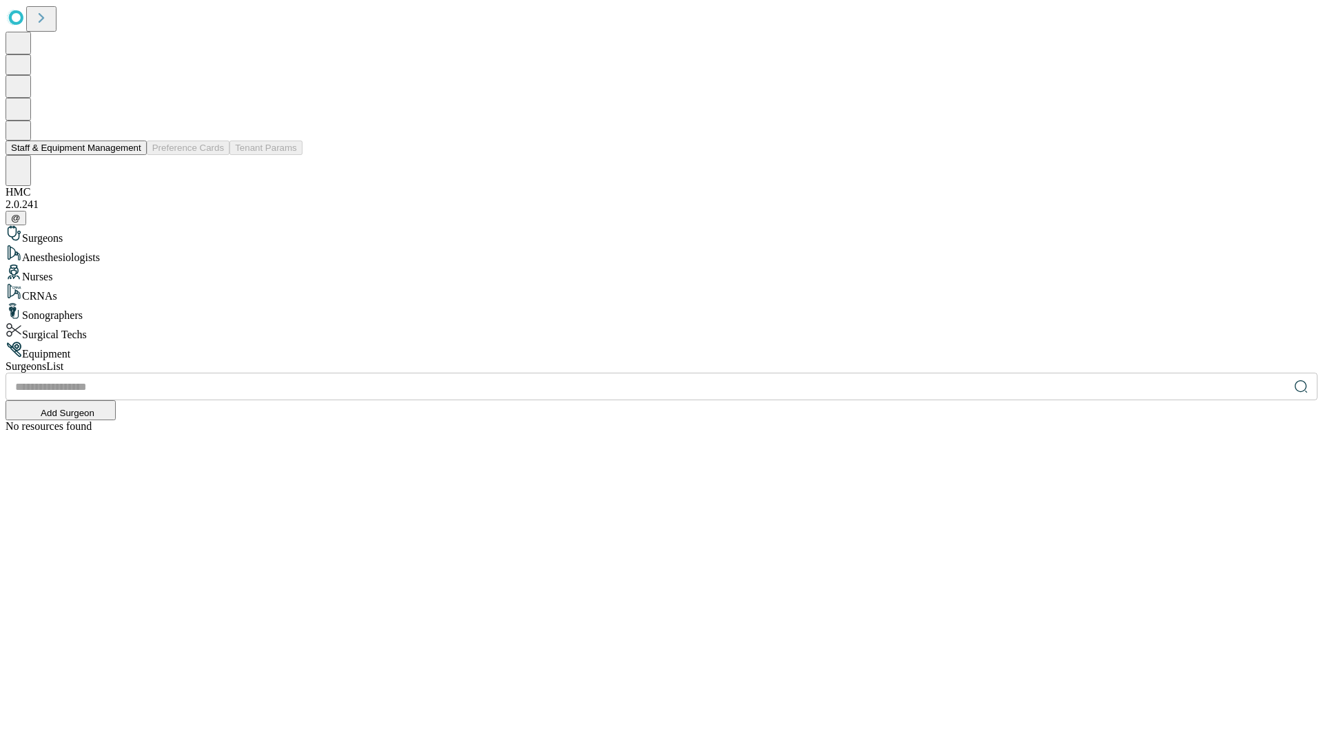
click at [132, 155] on button "Staff & Equipment Management" at bounding box center [76, 148] width 141 height 14
